Goal: Task Accomplishment & Management: Manage account settings

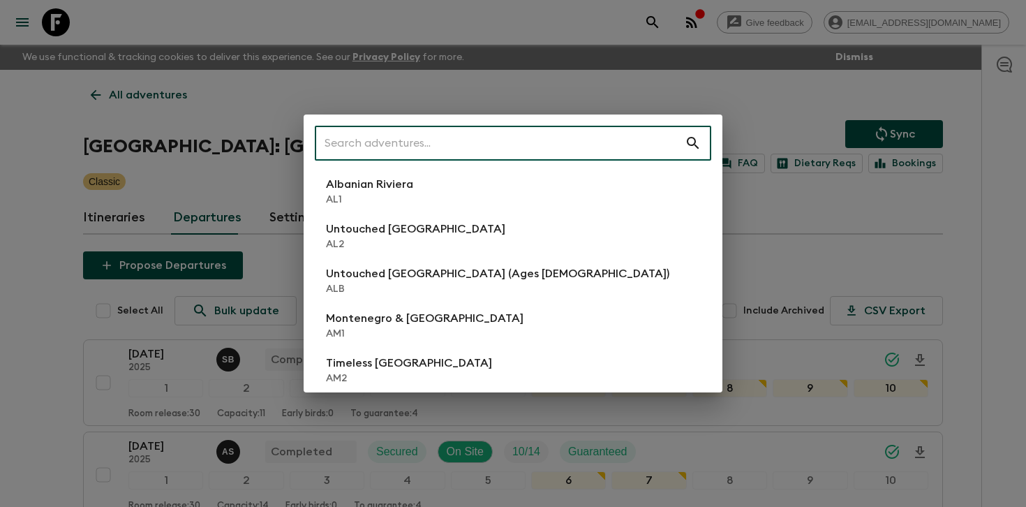
scroll to position [111, 0]
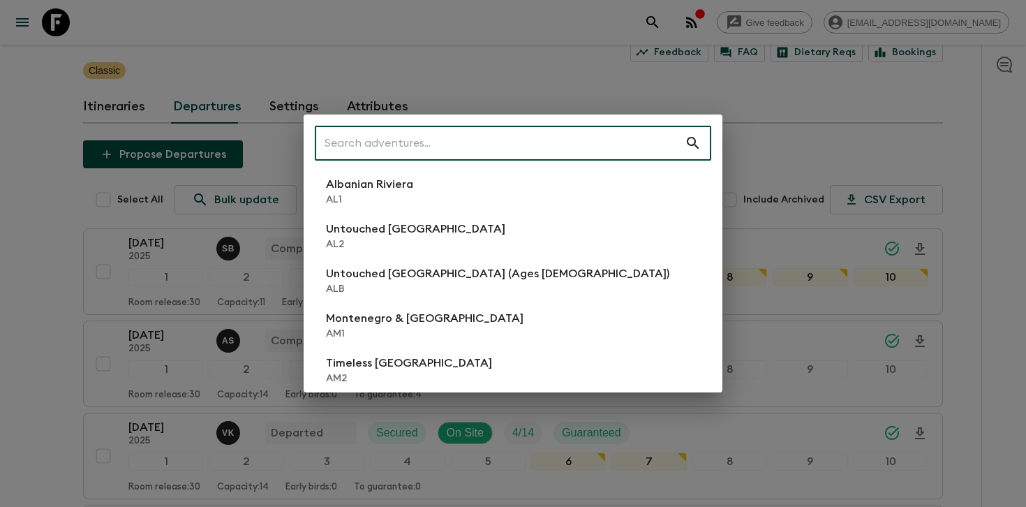
type input "1"
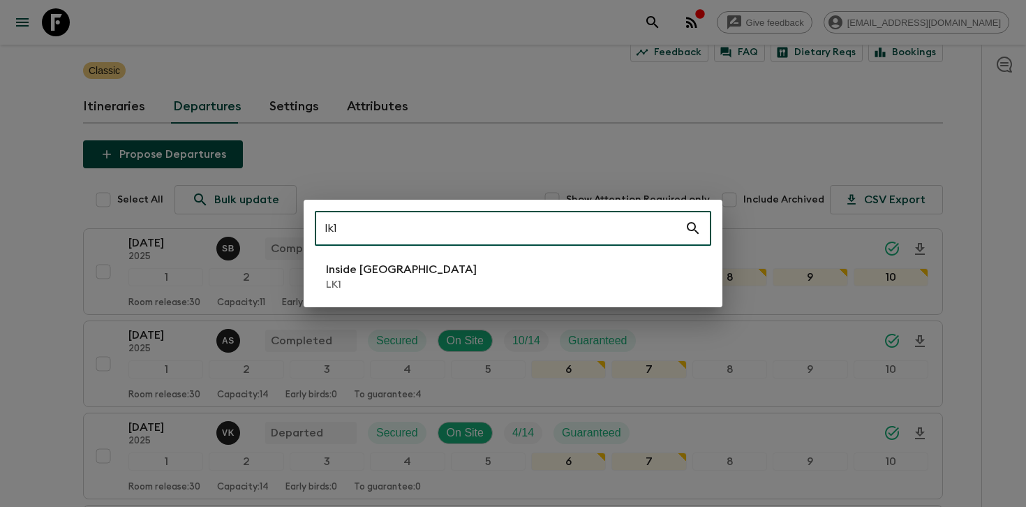
type input "lk1"
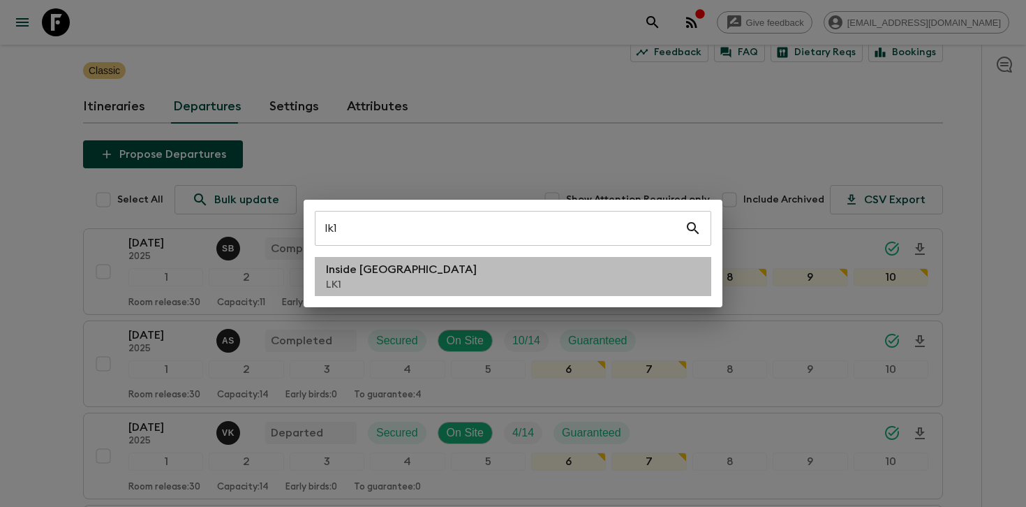
click at [444, 269] on li "Inside [GEOGRAPHIC_DATA] LK1" at bounding box center [513, 276] width 397 height 39
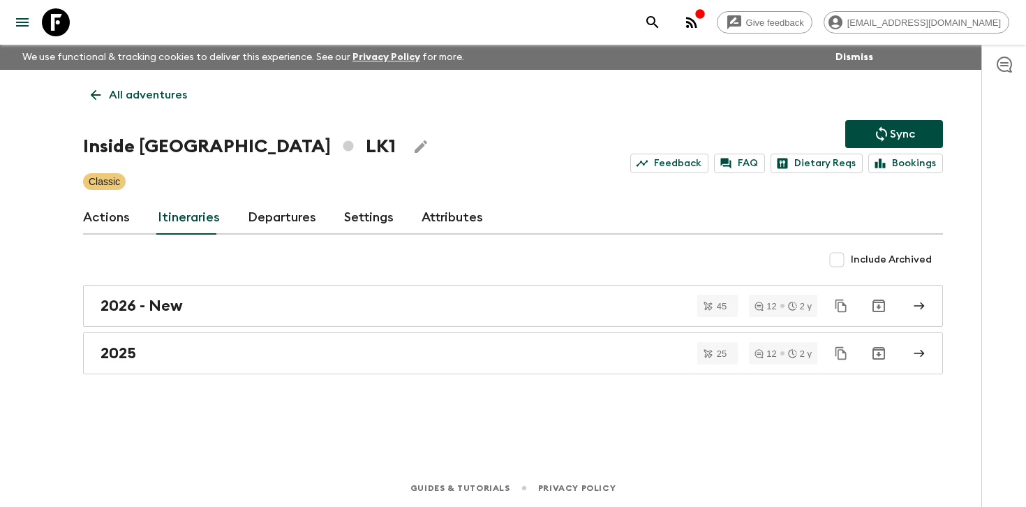
click at [272, 210] on link "Departures" at bounding box center [282, 218] width 68 height 34
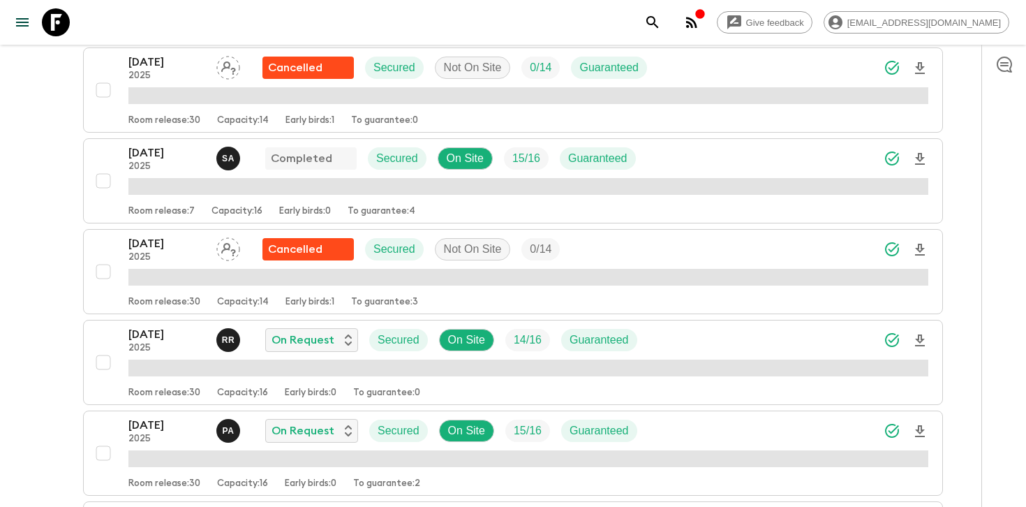
scroll to position [839, 0]
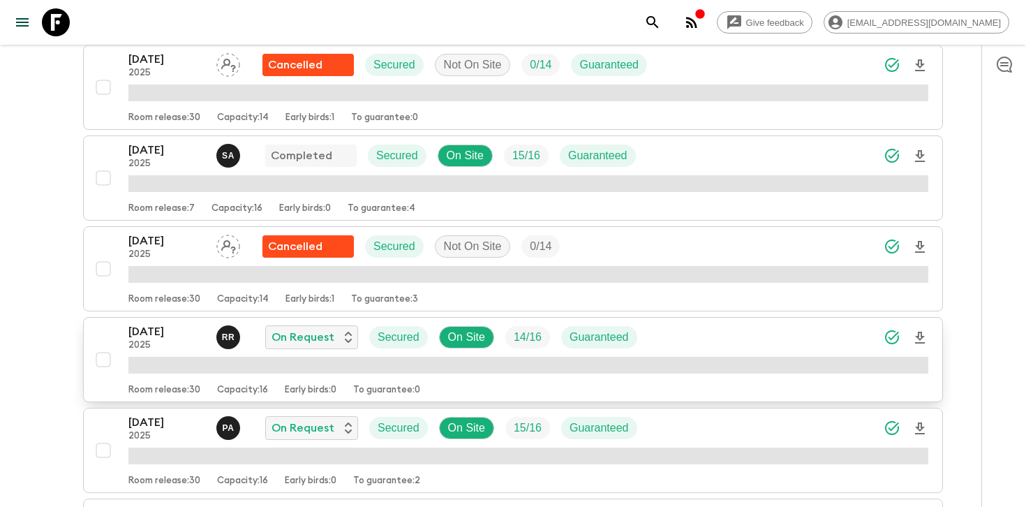
click at [706, 327] on div "[DATE] 2025 R R On Request Secured On Site 14 / 16 Guaranteed" at bounding box center [528, 337] width 800 height 28
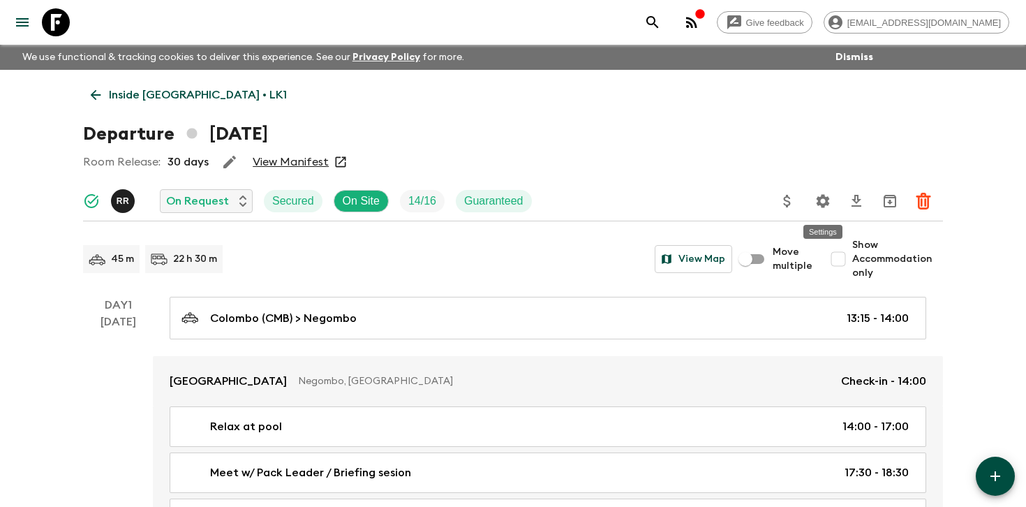
click at [828, 198] on icon "Settings" at bounding box center [823, 200] width 13 height 13
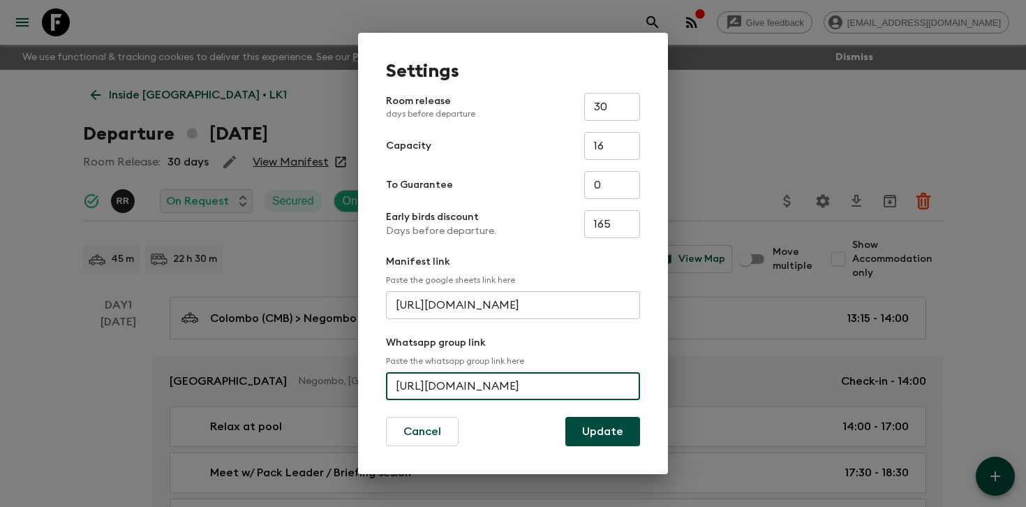
scroll to position [0, 71]
drag, startPoint x: 397, startPoint y: 386, endPoint x: 631, endPoint y: 404, distance: 235.3
click at [631, 404] on form "Room release days before departure 30 ​ Capacity 16 ​ To Guarantee 0 ​ Early bi…" at bounding box center [513, 269] width 254 height 353
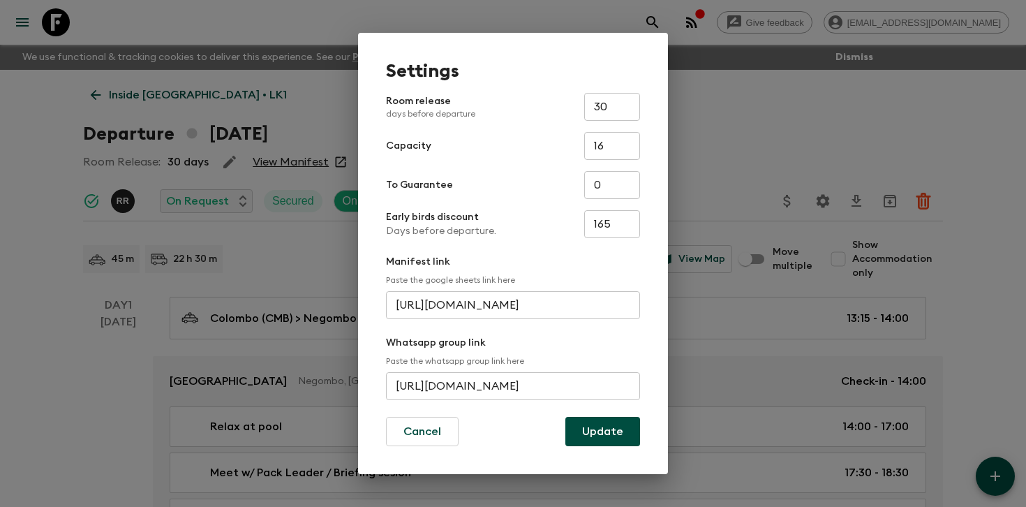
scroll to position [0, 0]
click at [743, 177] on div "Settings Room release days before departure 30 ​ Capacity 16 ​ To Guarantee 0 ​…" at bounding box center [513, 253] width 1026 height 507
